Goal: Navigation & Orientation: Understand site structure

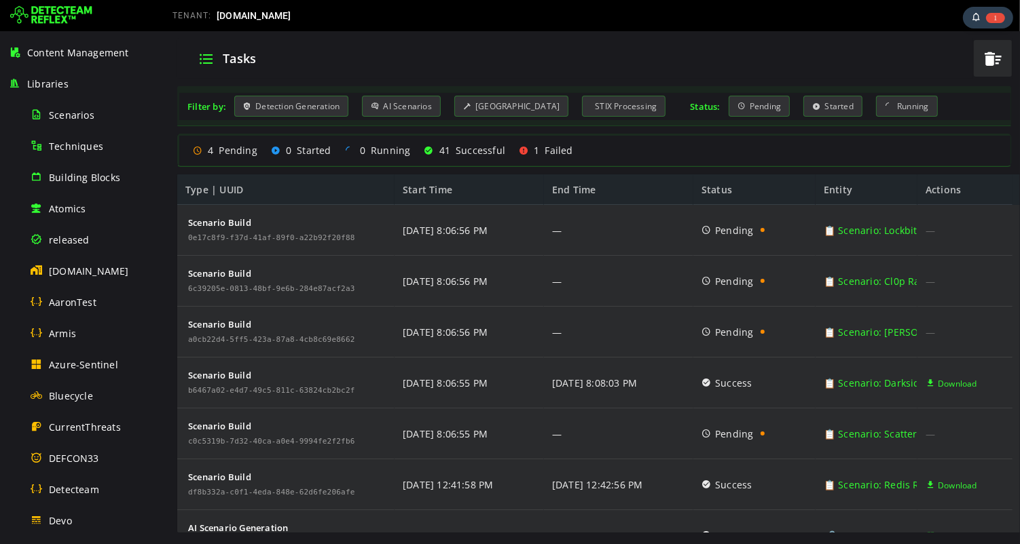
scroll to position [10, 0]
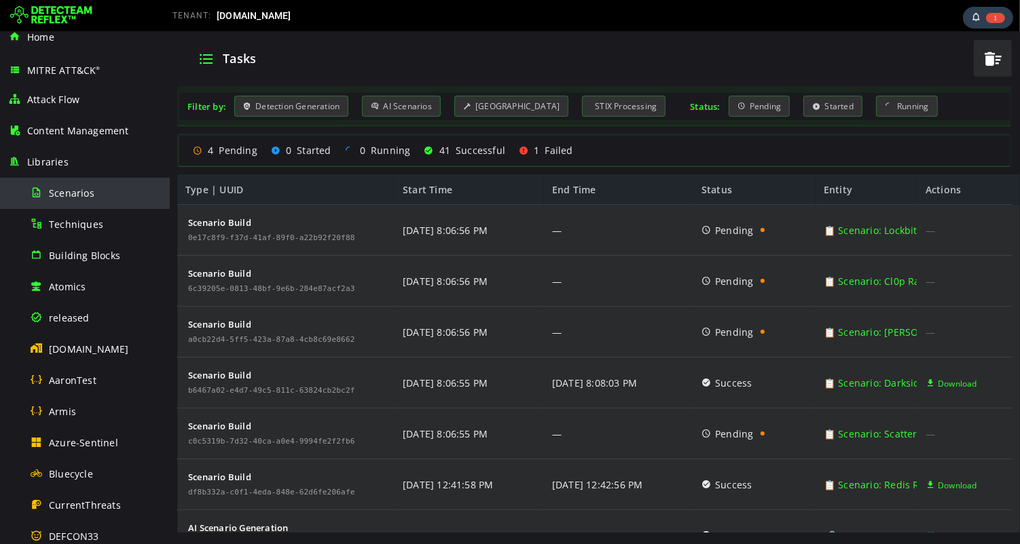
click at [73, 195] on span "Scenarios" at bounding box center [71, 193] width 45 height 13
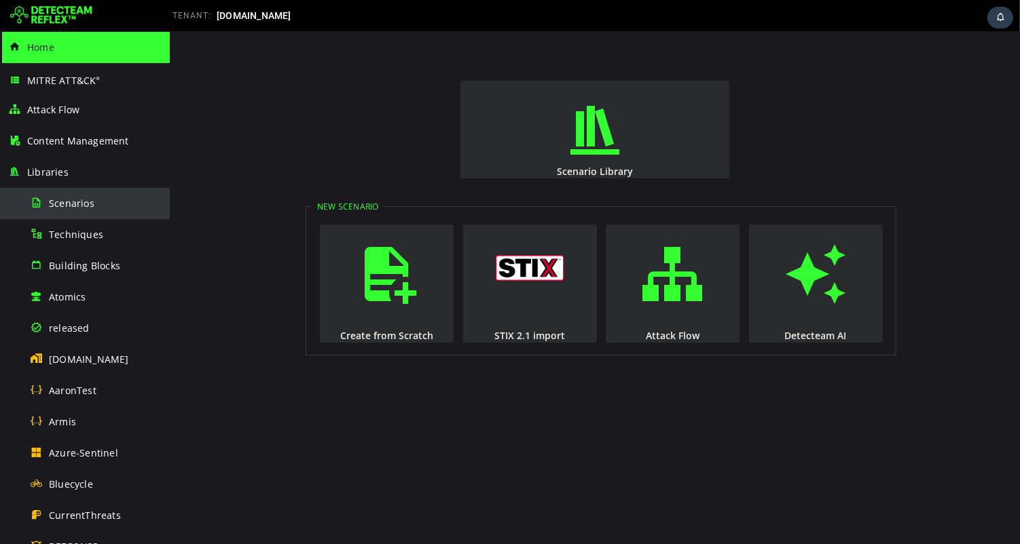
click at [62, 204] on span "Scenarios" at bounding box center [71, 203] width 45 height 13
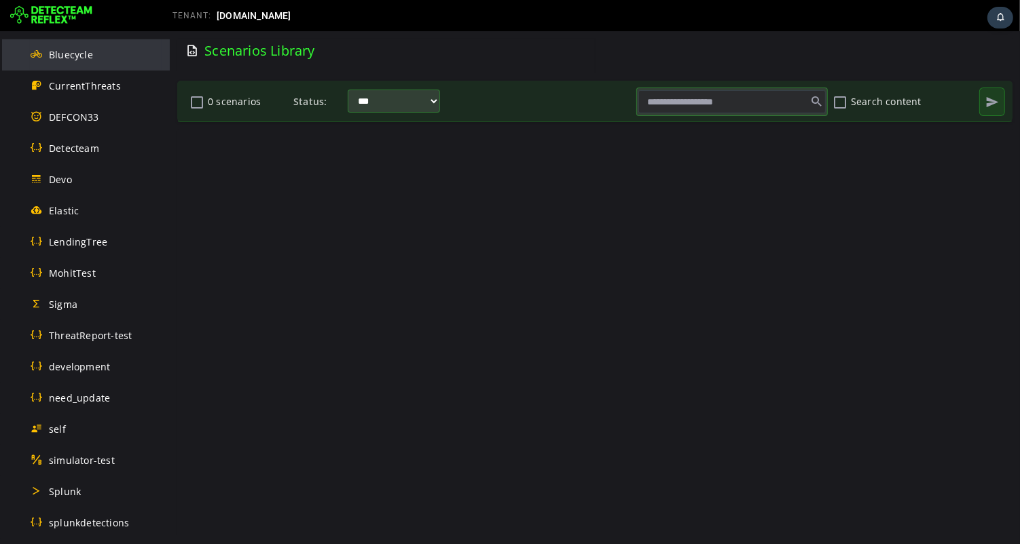
scroll to position [768, 0]
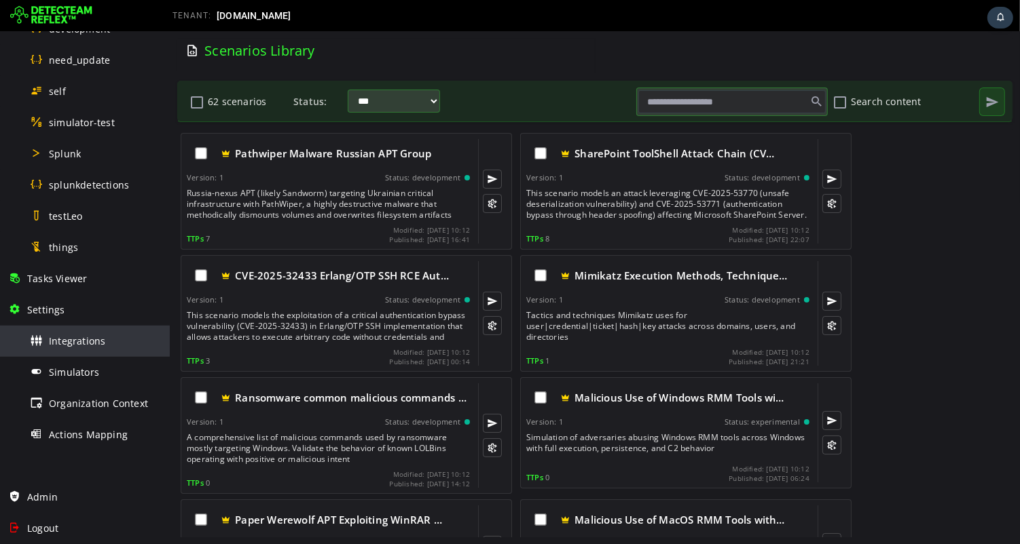
click at [86, 344] on span "Integrations" at bounding box center [77, 341] width 56 height 13
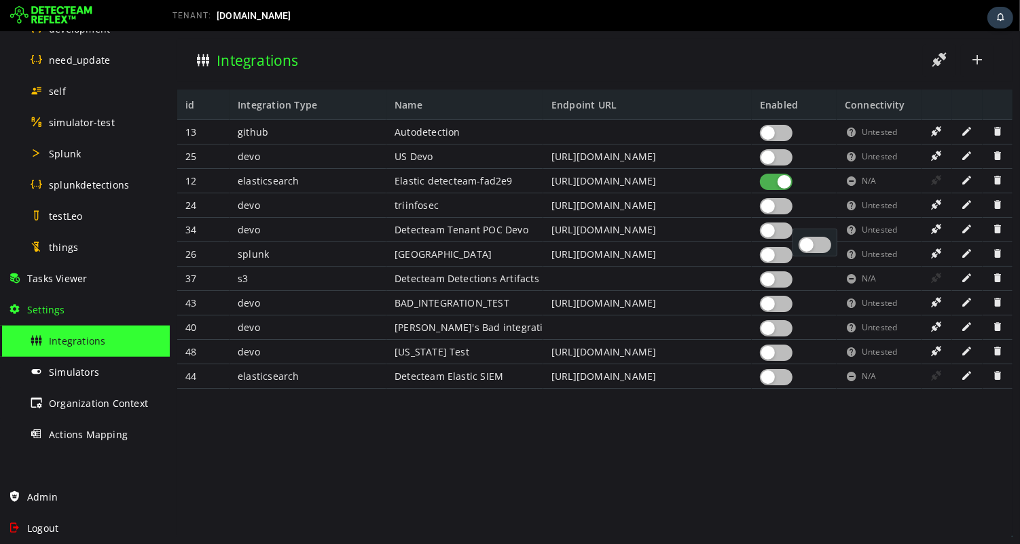
click at [778, 228] on div at bounding box center [775, 231] width 33 height 16
click at [777, 257] on div at bounding box center [775, 255] width 33 height 16
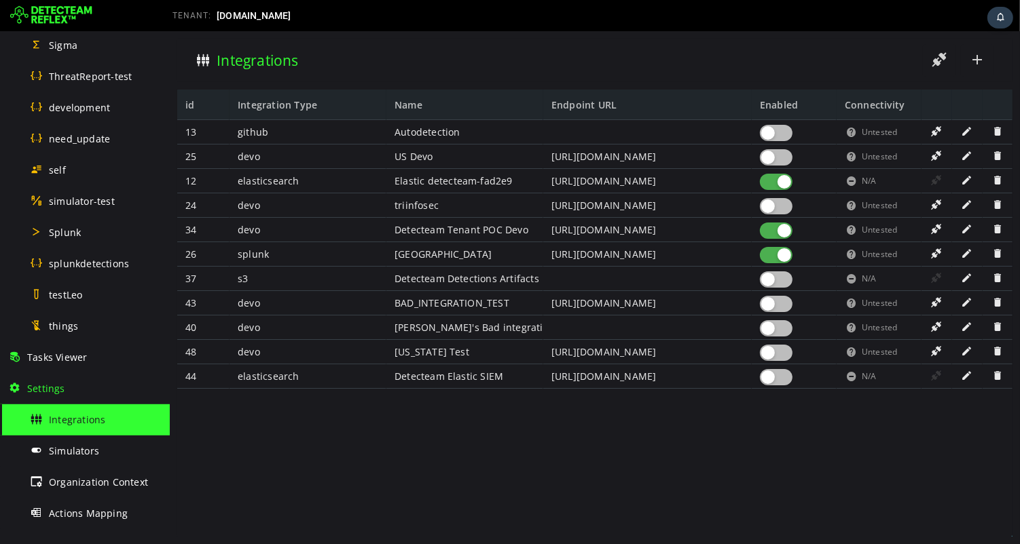
scroll to position [768, 0]
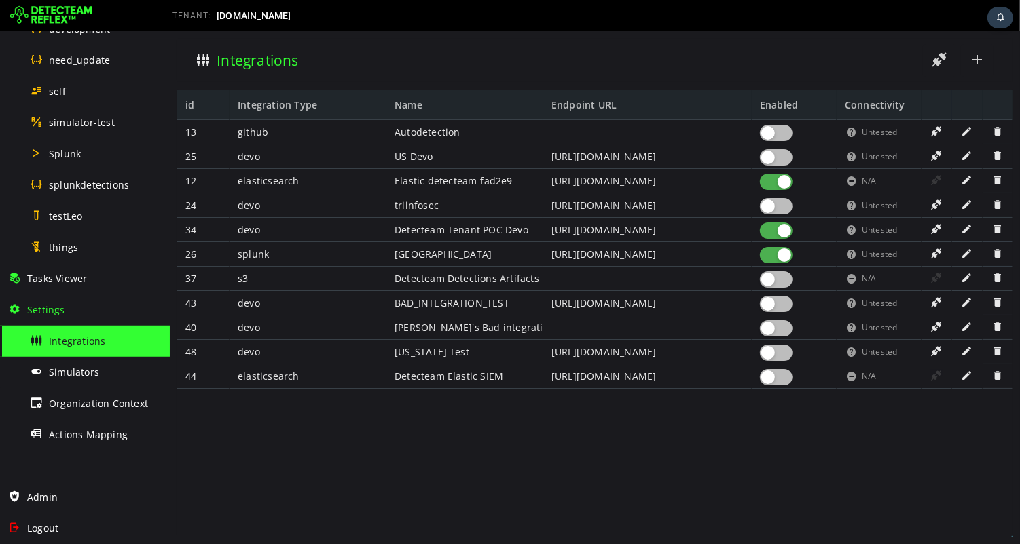
click at [77, 341] on span "Integrations" at bounding box center [77, 341] width 56 height 13
click at [74, 377] on span "Simulators" at bounding box center [74, 372] width 50 height 13
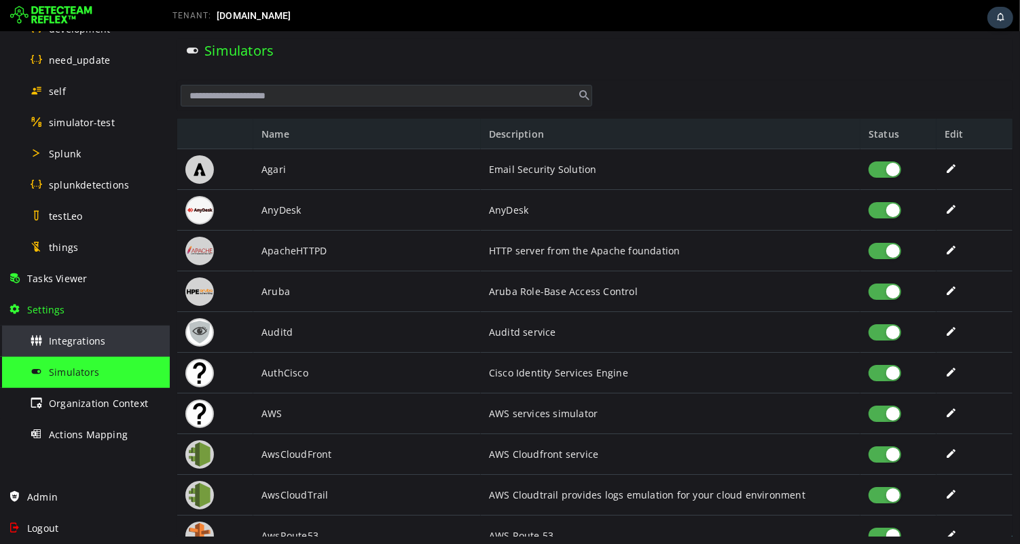
click at [77, 339] on span "Integrations" at bounding box center [77, 341] width 56 height 13
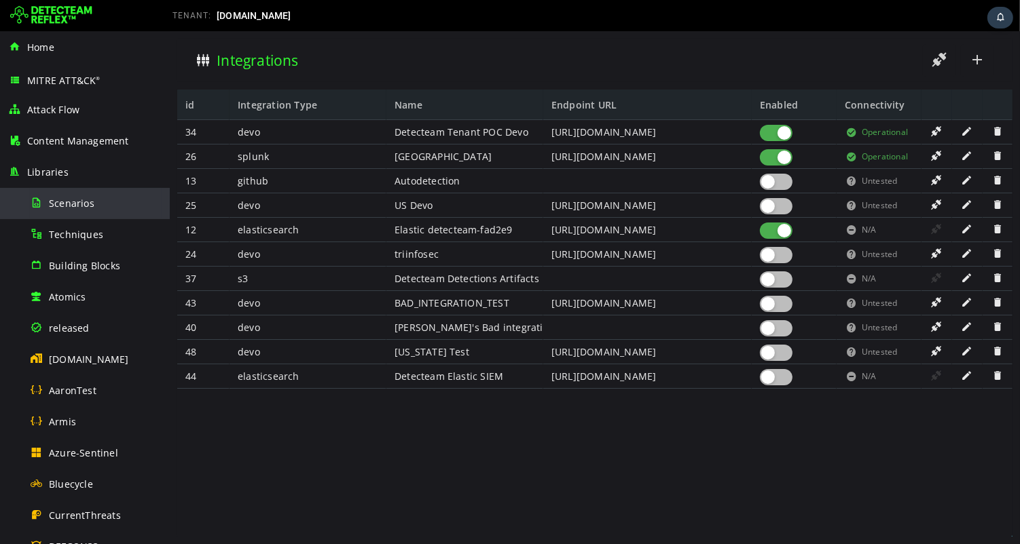
click at [71, 206] on span "Scenarios" at bounding box center [71, 203] width 45 height 13
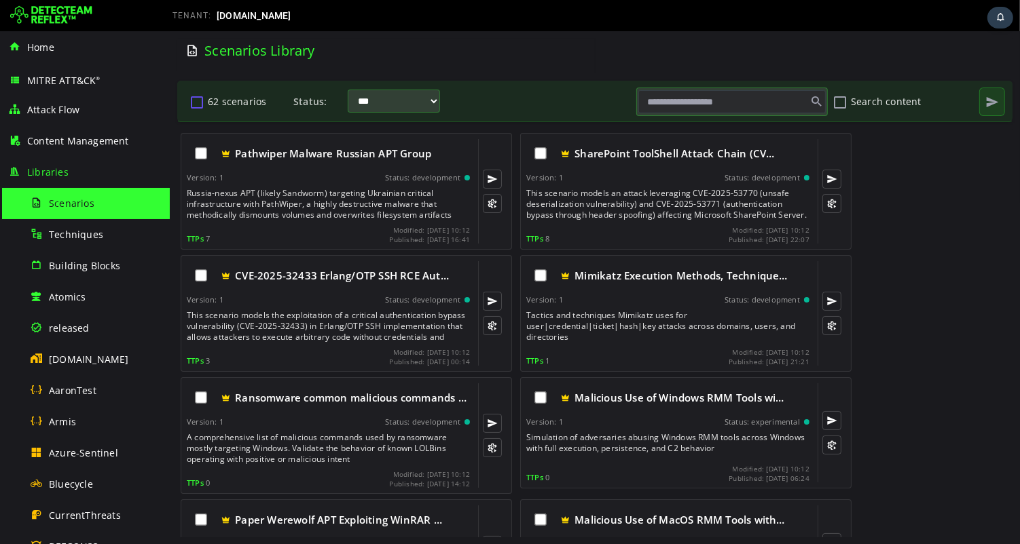
click at [195, 101] on button "62 scenarios" at bounding box center [196, 101] width 16 height 23
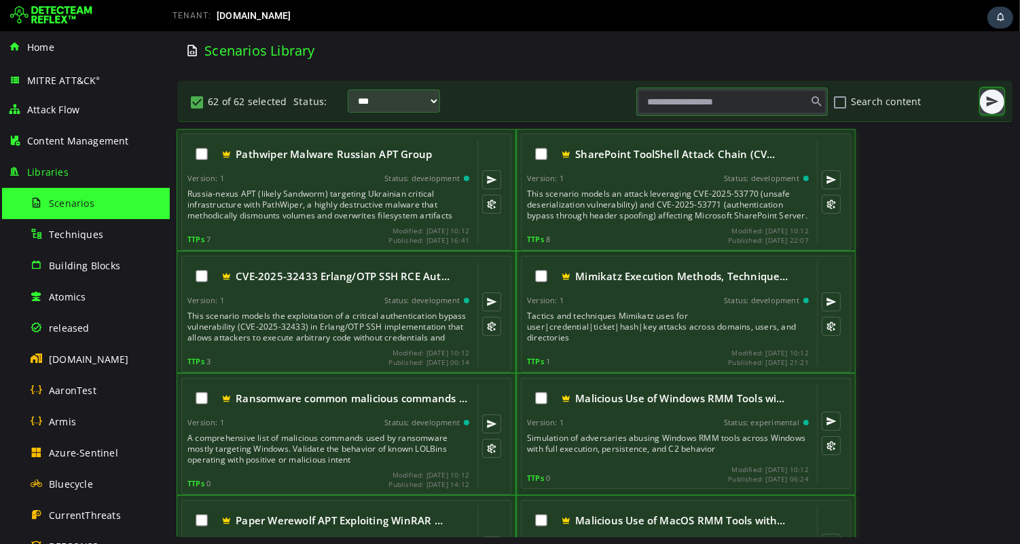
click at [988, 104] on span "button" at bounding box center [991, 102] width 14 height 14
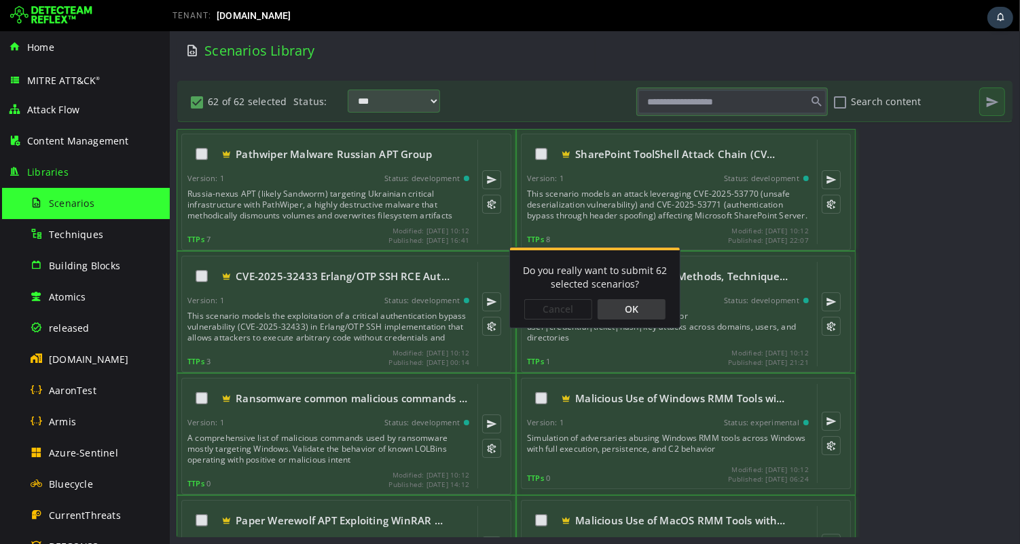
click at [650, 310] on div "OK" at bounding box center [631, 309] width 68 height 20
